Goal: Information Seeking & Learning: Learn about a topic

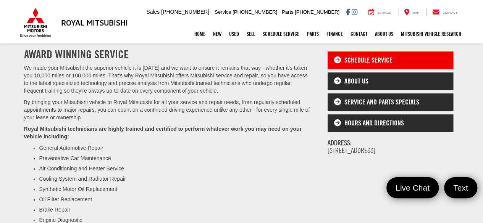
scroll to position [458, 0]
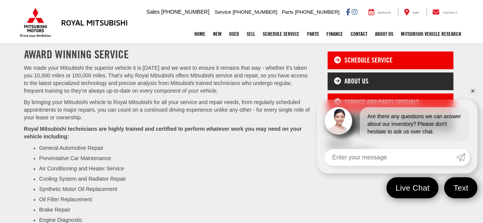
click at [397, 94] on link "Service and Parts Specials" at bounding box center [391, 103] width 126 height 18
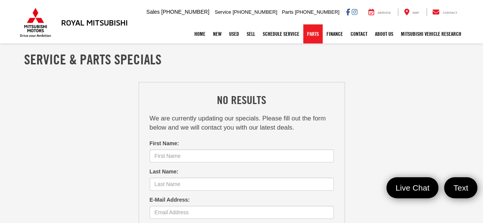
click at [309, 33] on link "Parts" at bounding box center [312, 33] width 19 height 19
click at [200, 42] on link "Home" at bounding box center [200, 33] width 19 height 19
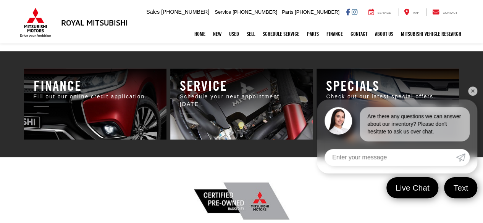
scroll to position [342, 0]
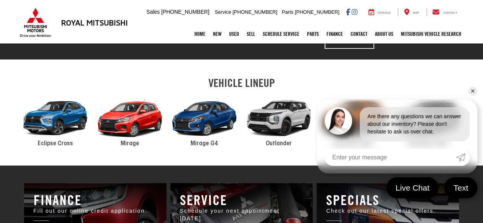
click at [134, 120] on div "2024 Mitsubishi Mirage" at bounding box center [130, 118] width 74 height 50
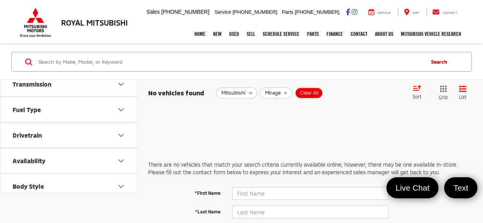
scroll to position [140, 0]
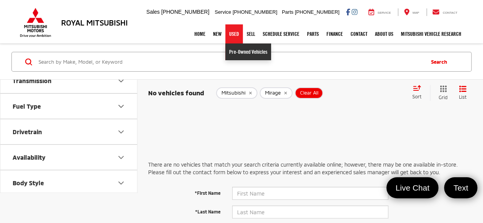
click at [230, 53] on link "Pre-Owned Vehicles" at bounding box center [248, 52] width 46 height 17
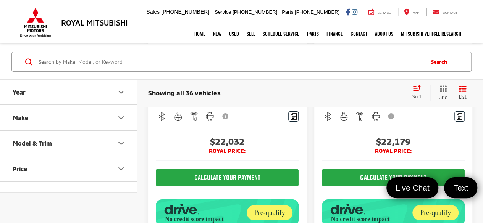
scroll to position [2786, 0]
